Goal: Transaction & Acquisition: Obtain resource

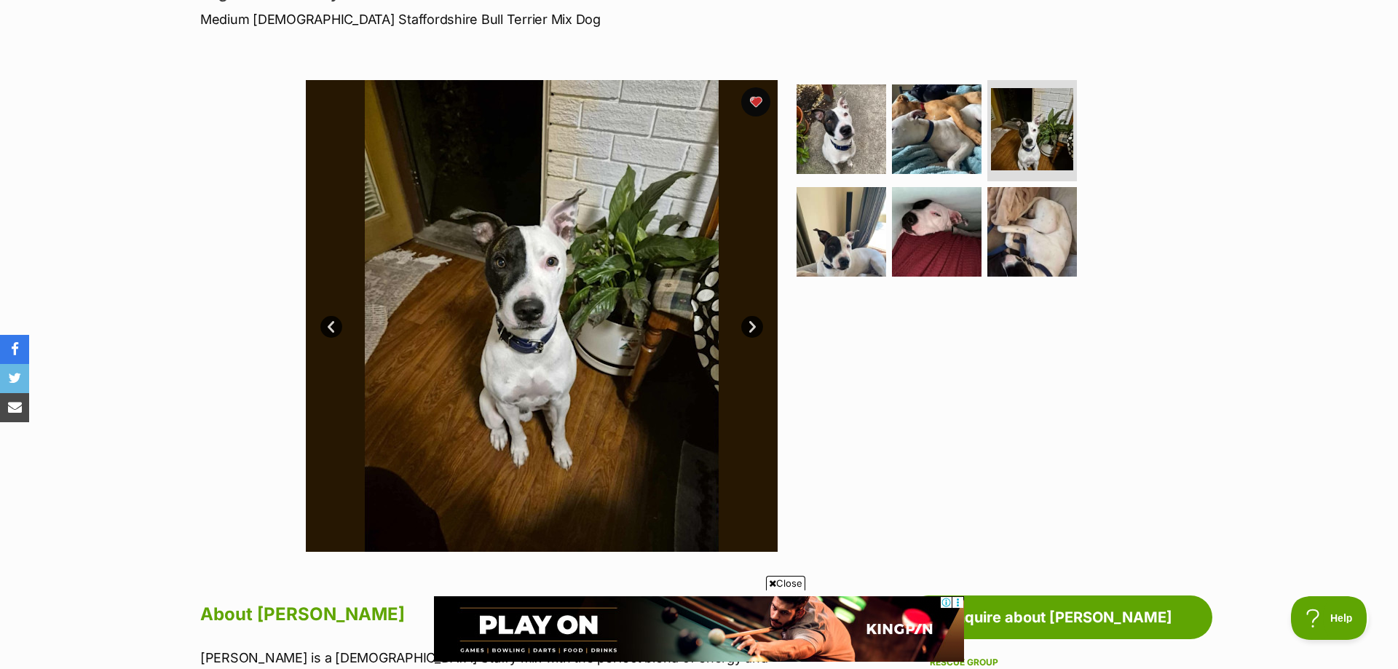
scroll to position [222, 0]
click at [759, 324] on link "Next" at bounding box center [752, 328] width 22 height 22
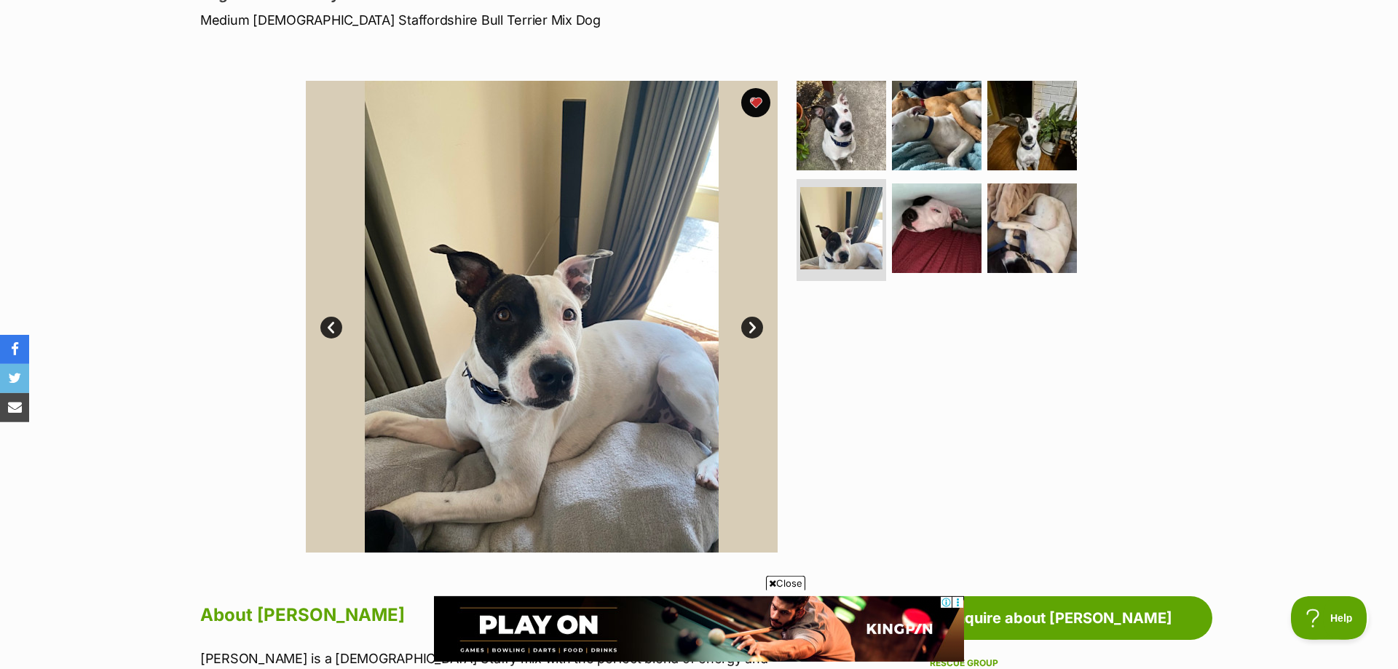
click at [759, 324] on link "Next" at bounding box center [752, 328] width 22 height 22
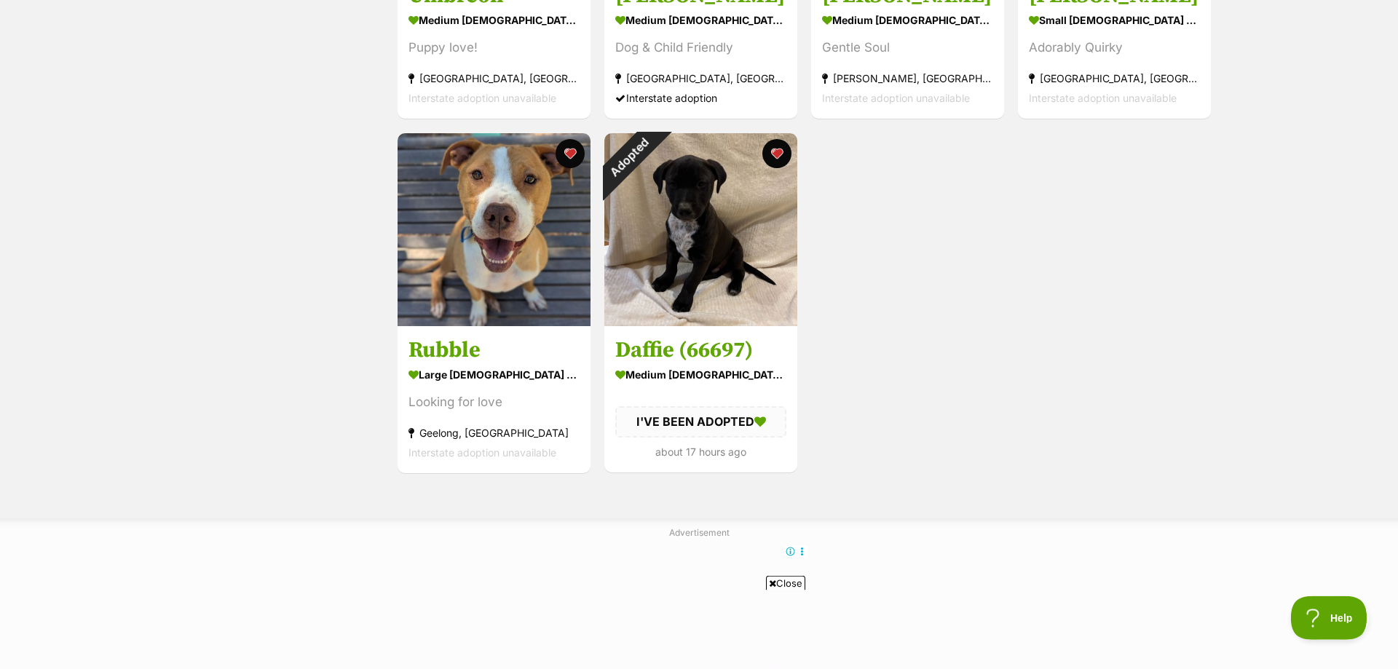
scroll to position [520, 0]
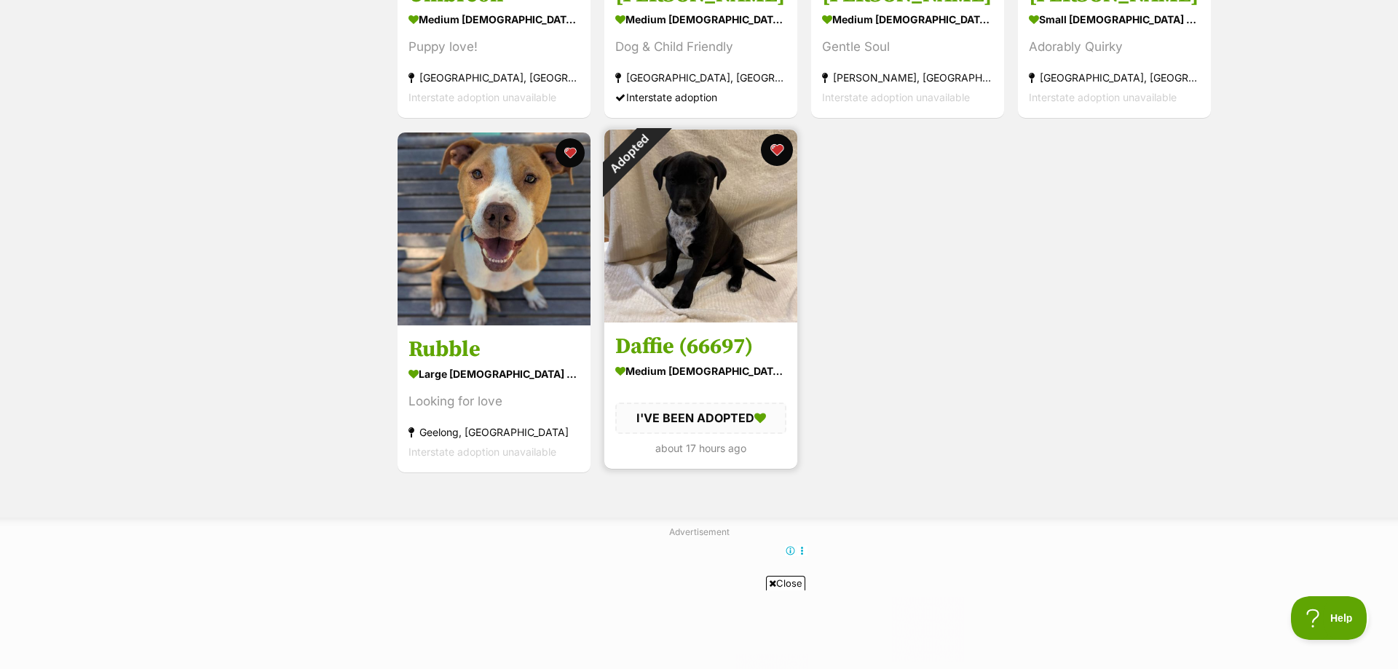
click at [777, 149] on button "favourite" at bounding box center [777, 150] width 32 height 32
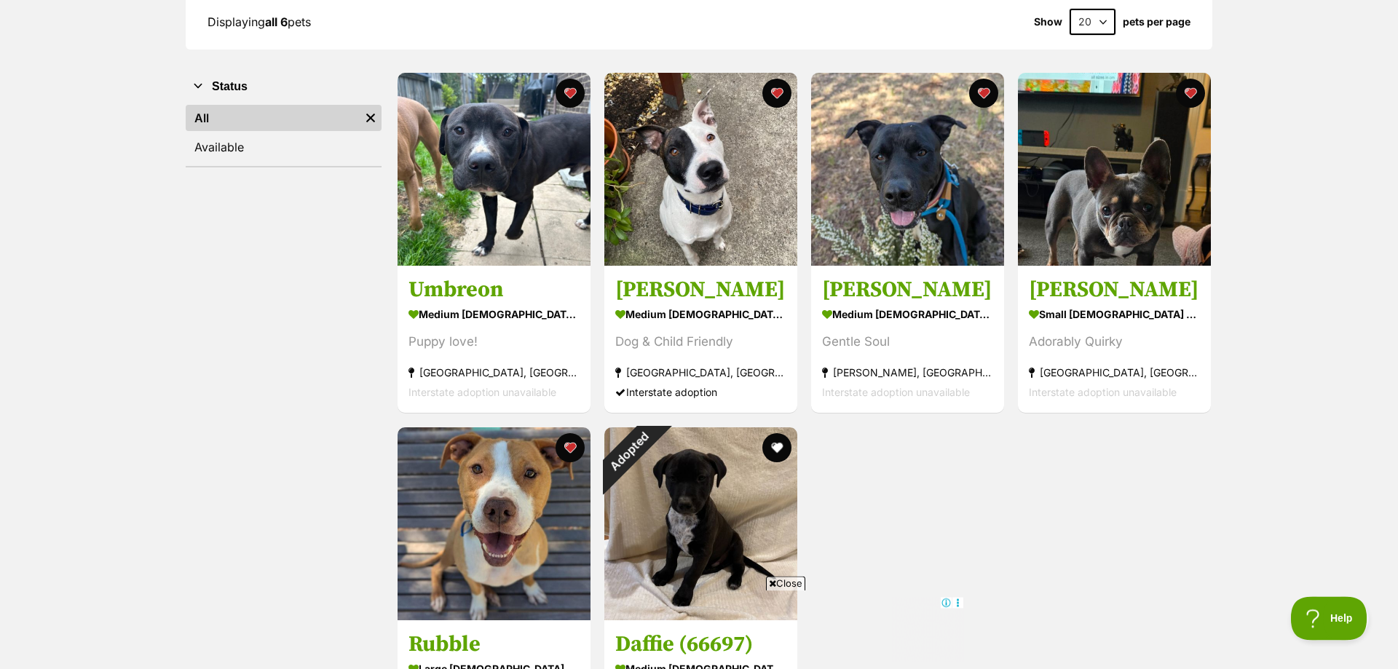
scroll to position [224, 0]
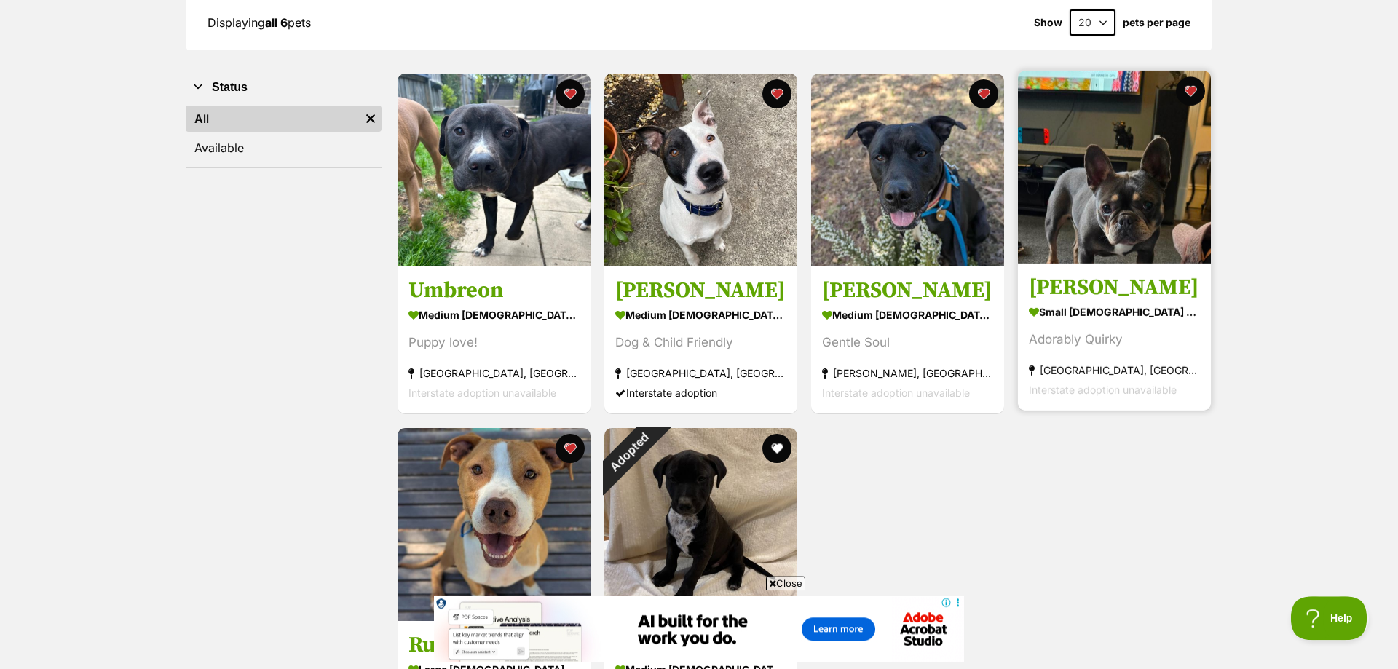
click at [1088, 287] on h3 "[PERSON_NAME]" at bounding box center [1114, 288] width 171 height 28
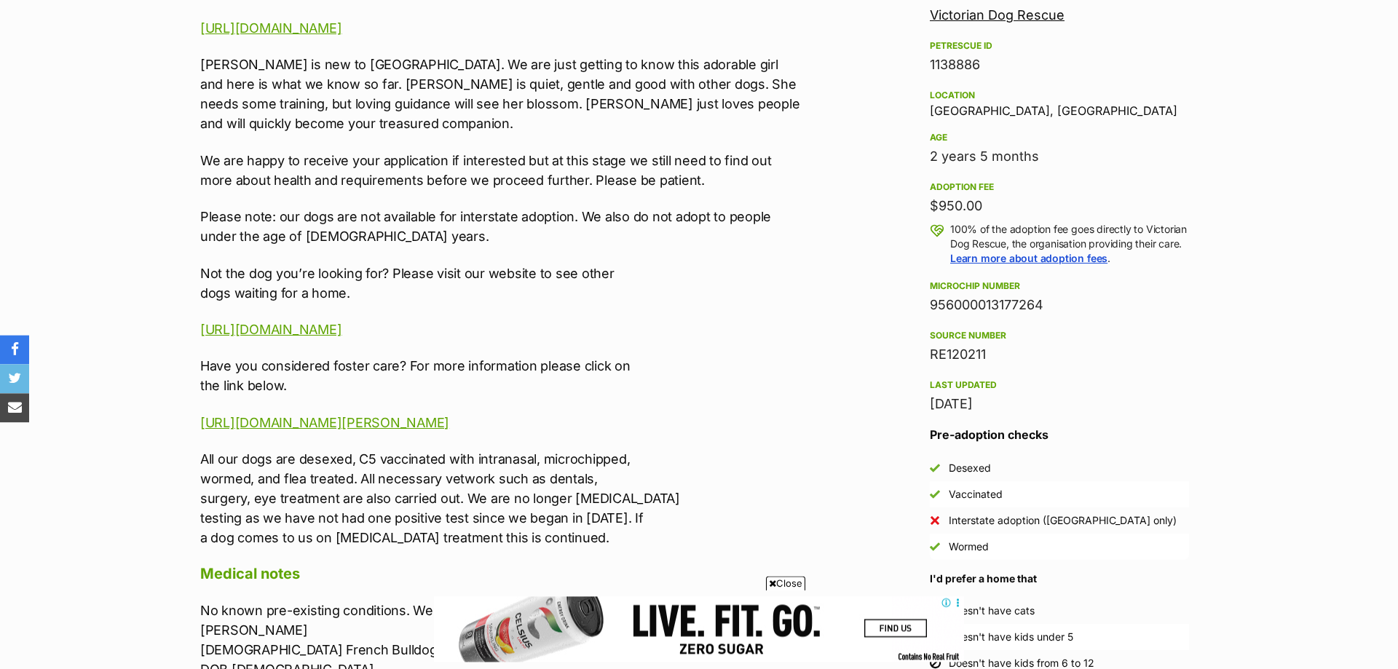
scroll to position [890, 0]
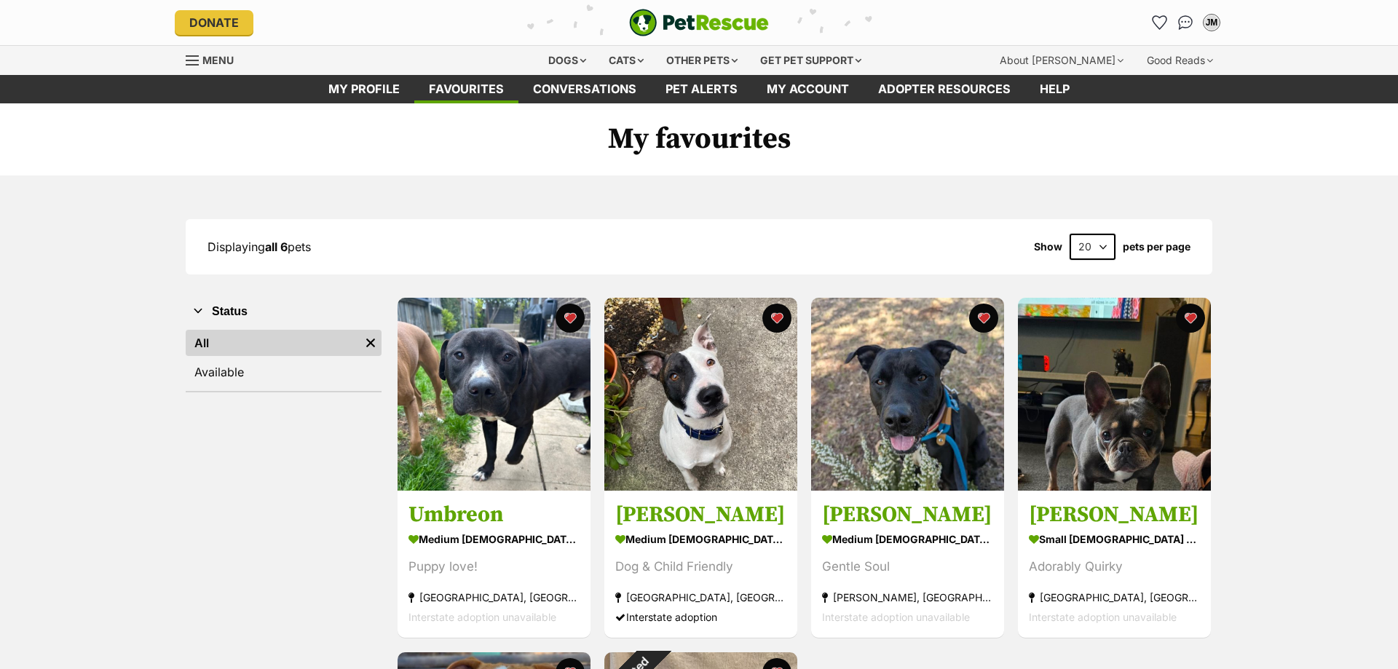
scroll to position [223, 0]
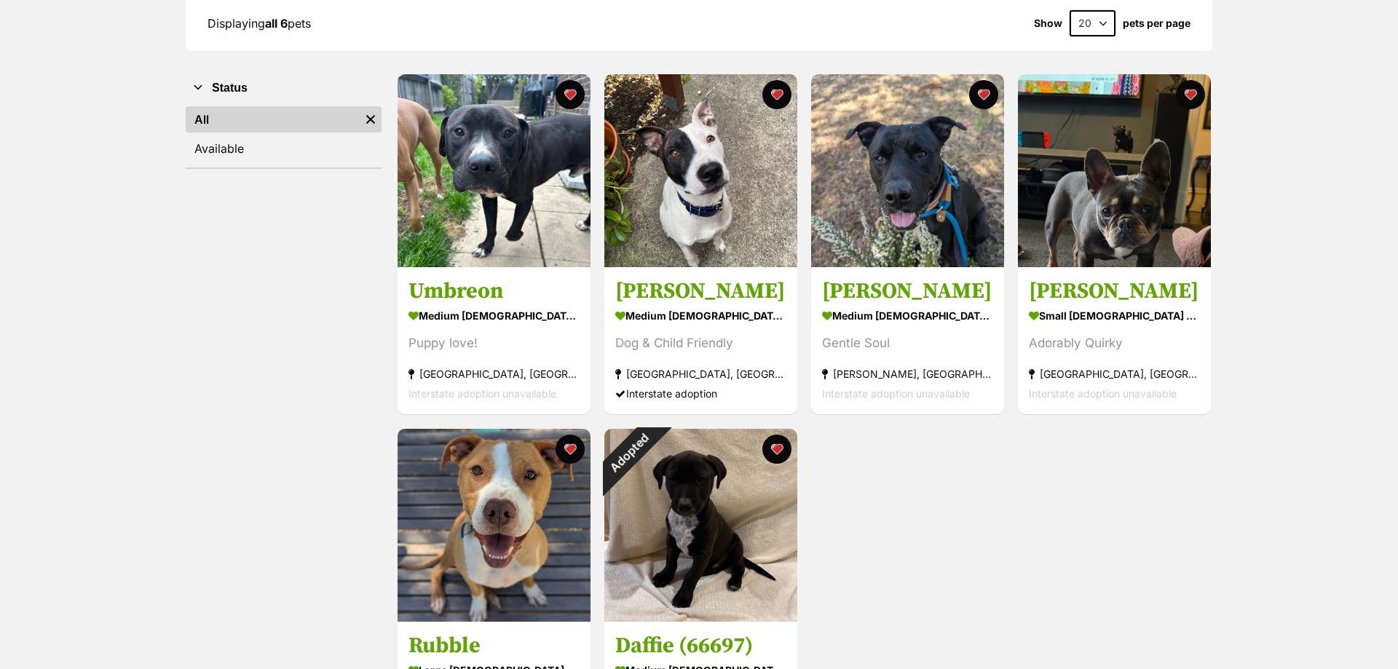
click at [516, 205] on img at bounding box center [493, 170] width 193 height 193
